Goal: Task Accomplishment & Management: Manage account settings

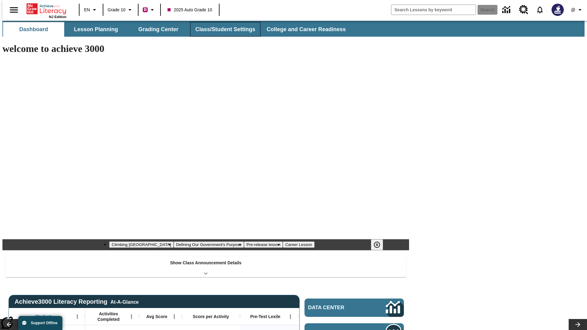
click at [222, 29] on button "Class/Student Settings" at bounding box center [225, 29] width 70 height 15
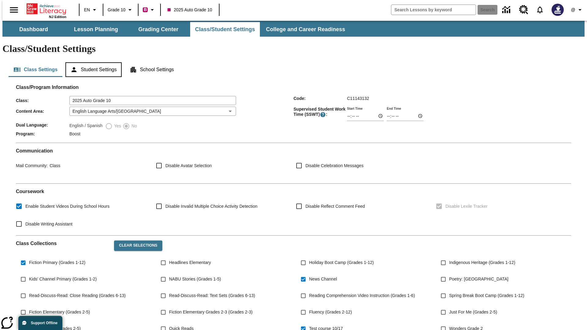
click at [92, 62] on button "Student Settings" at bounding box center [93, 69] width 56 height 15
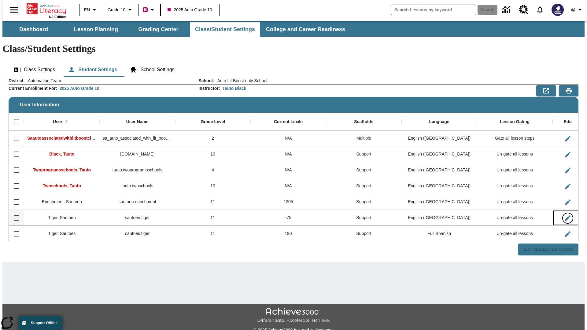
click at [565, 216] on icon "Edit User" at bounding box center [568, 219] width 6 height 6
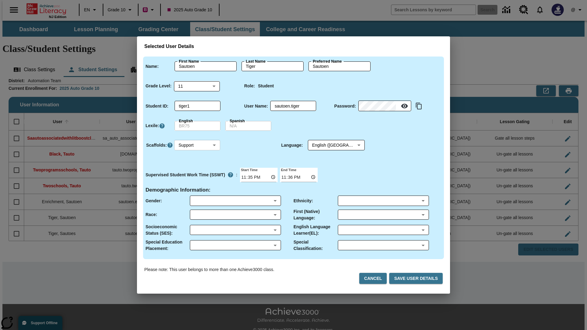
click at [197, 145] on body "Skip to main content NJ Edition EN Grade 10 B 2025 Auto Grade 10 Search 0 @ Das…" at bounding box center [293, 182] width 582 height 323
click at [197, 168] on li "Support" at bounding box center [197, 168] width 46 height 10
click at [331, 145] on body "Skip to main content NJ Edition EN Grade 10 B 2025 Auto Grade 10 Search 0 @ Das…" at bounding box center [293, 182] width 582 height 323
click at [197, 145] on body "Skip to main content NJ Edition EN Grade 10 B 2025 Auto Grade 10 Search 0 @ Das…" at bounding box center [293, 182] width 582 height 323
click at [197, 178] on li "Enrichment" at bounding box center [197, 178] width 46 height 10
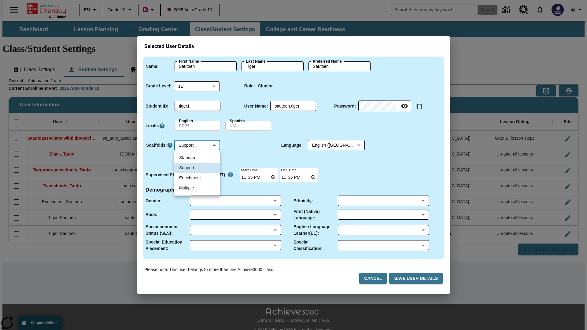
type input "3"
